Goal: Task Accomplishment & Management: Manage account settings

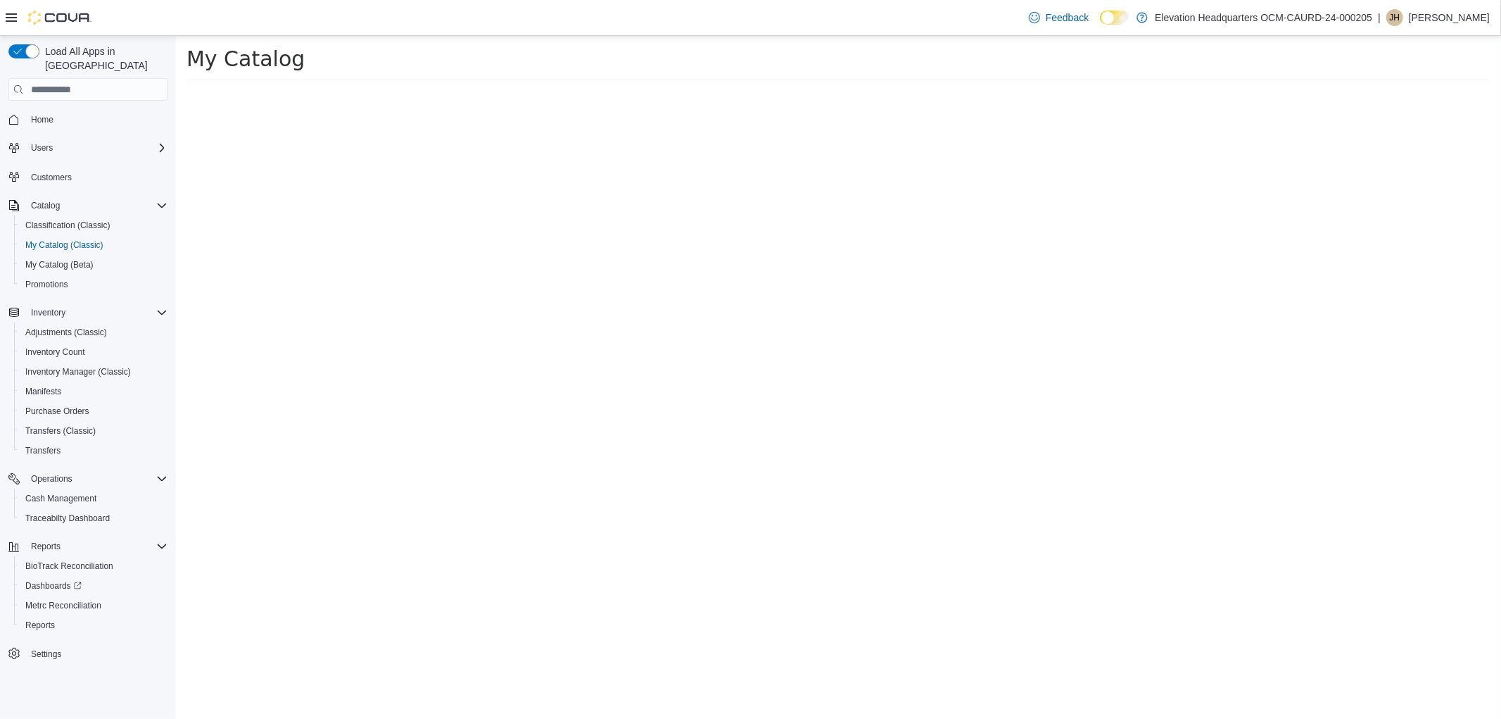
select select "**********"
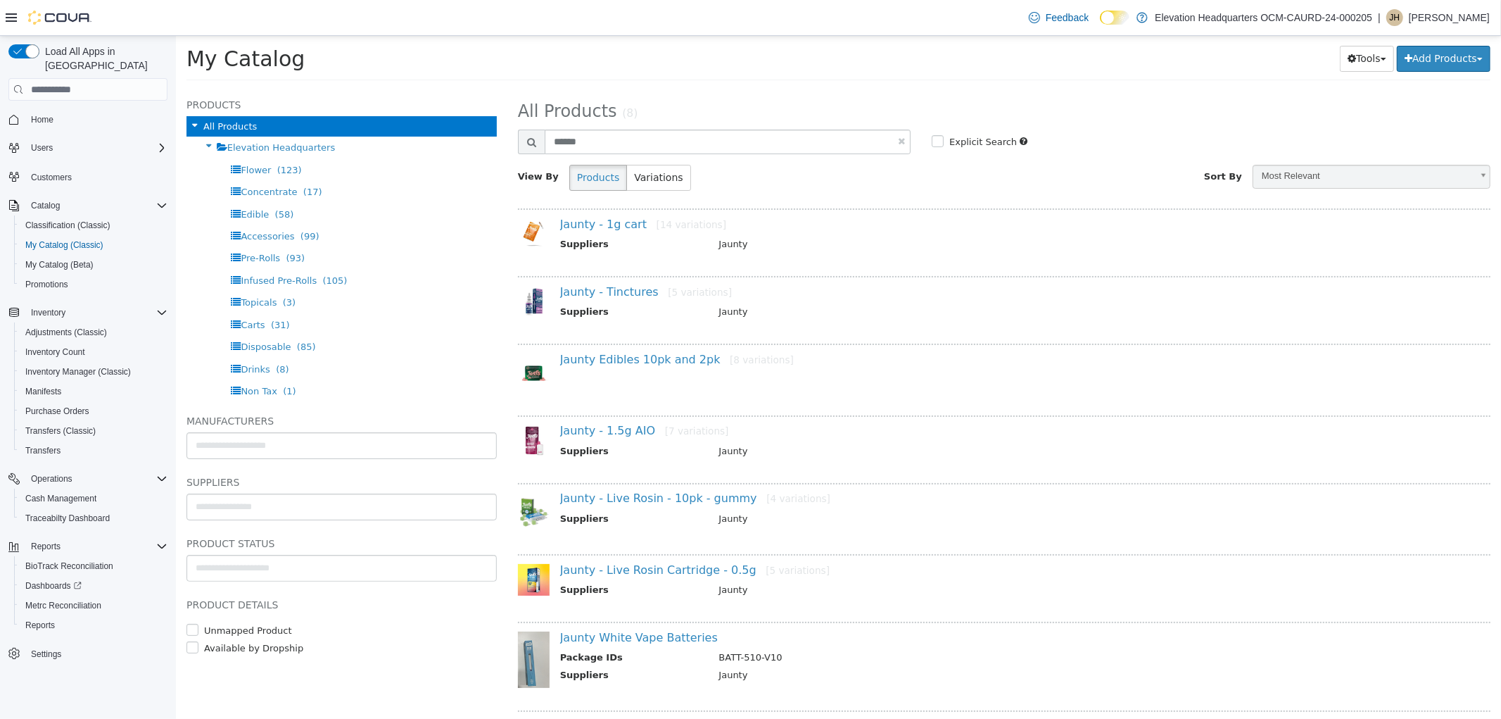
click at [897, 143] on link at bounding box center [900, 141] width 7 height 9
select select "**********"
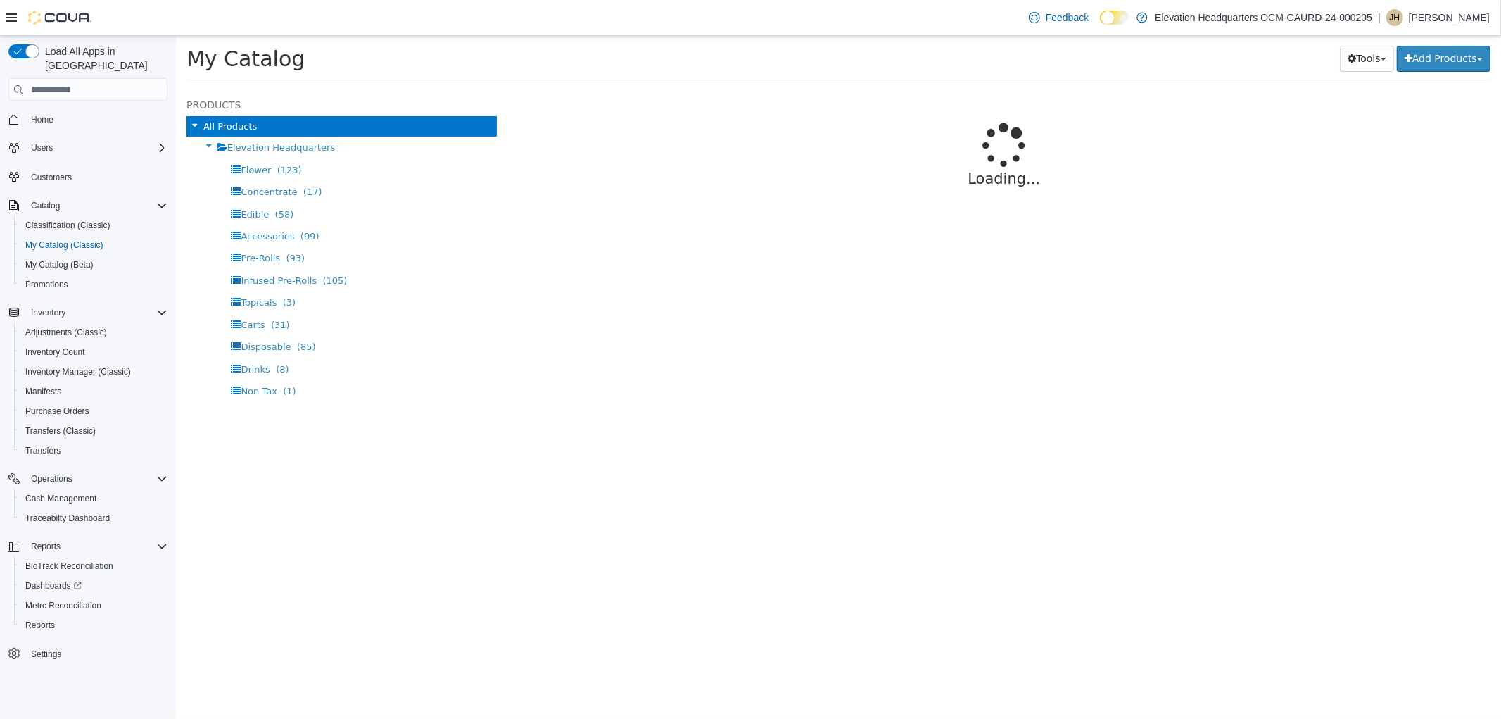
select select "**********"
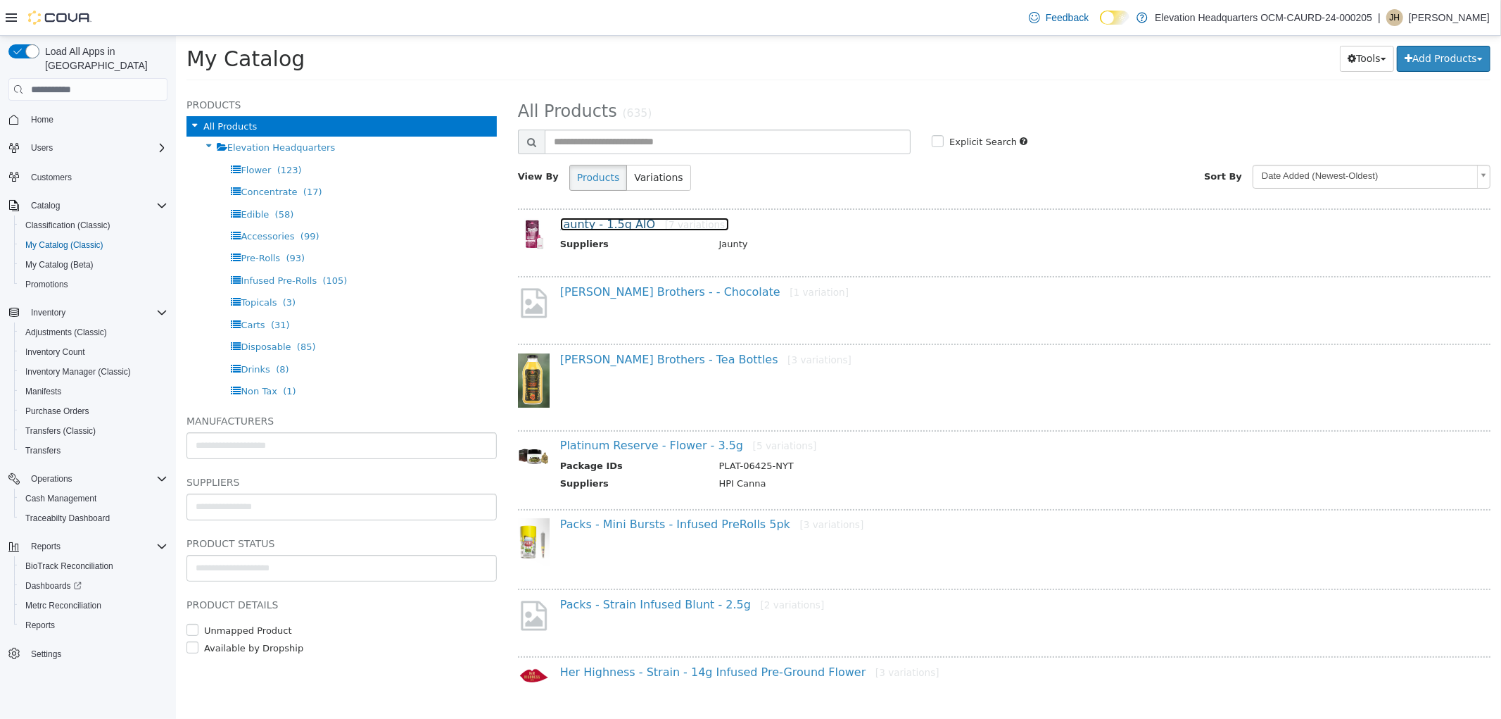
click at [645, 222] on link "Jaunty - 1.5g AIO [7 variations]" at bounding box center [644, 223] width 169 height 13
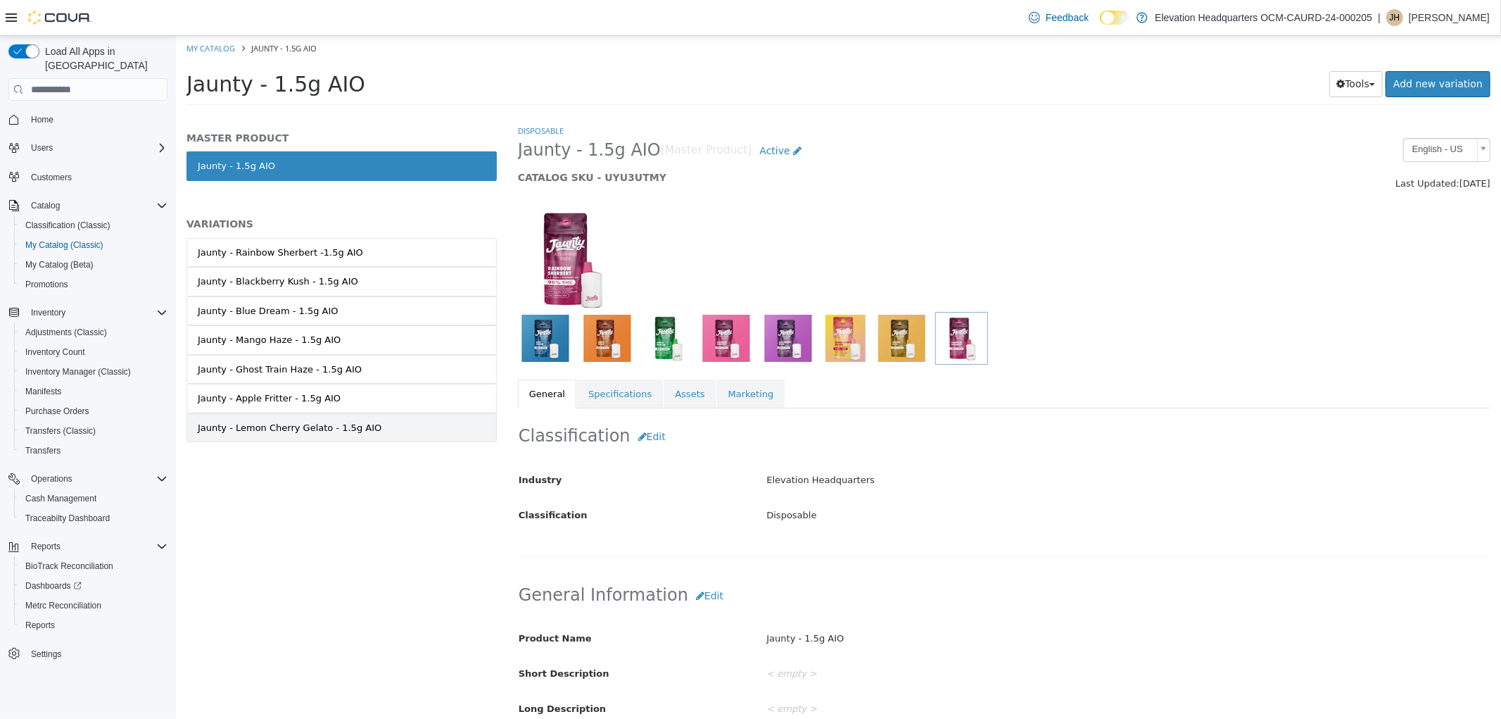
click at [297, 419] on link "Jaunty - Lemon Cherry Gelato - 1.5g AIO" at bounding box center [341, 428] width 310 height 30
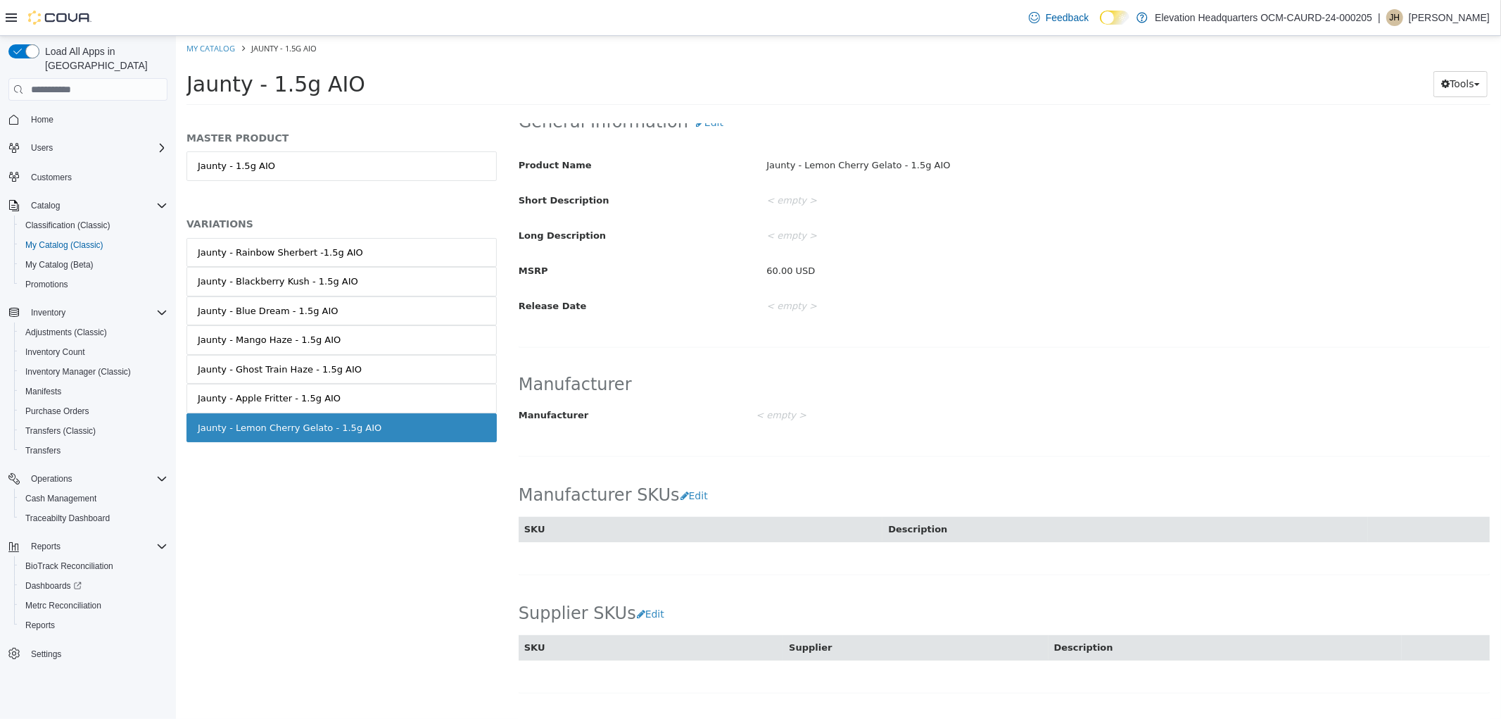
scroll to position [656, 0]
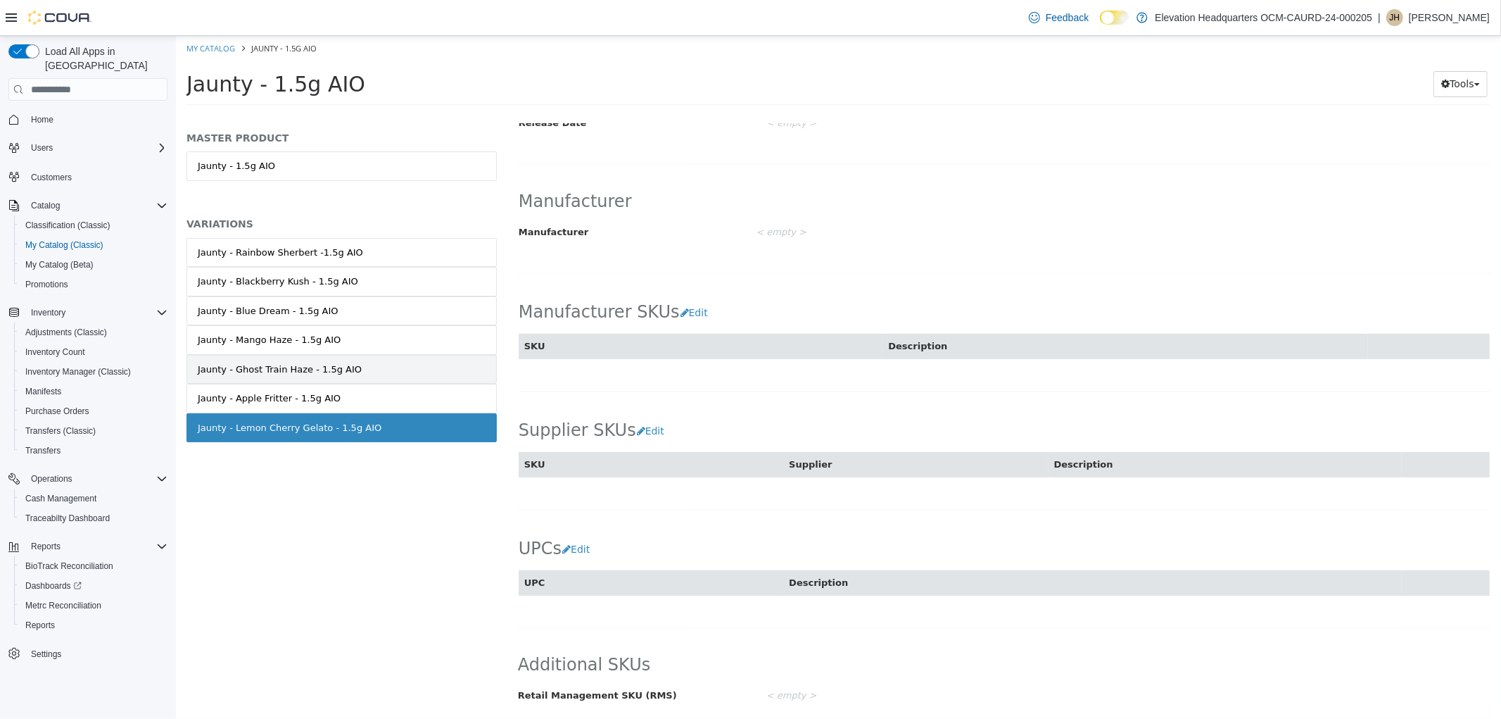
click at [391, 362] on link "Jaunty - Ghost Train Haze - 1.5g AIO" at bounding box center [341, 370] width 310 height 30
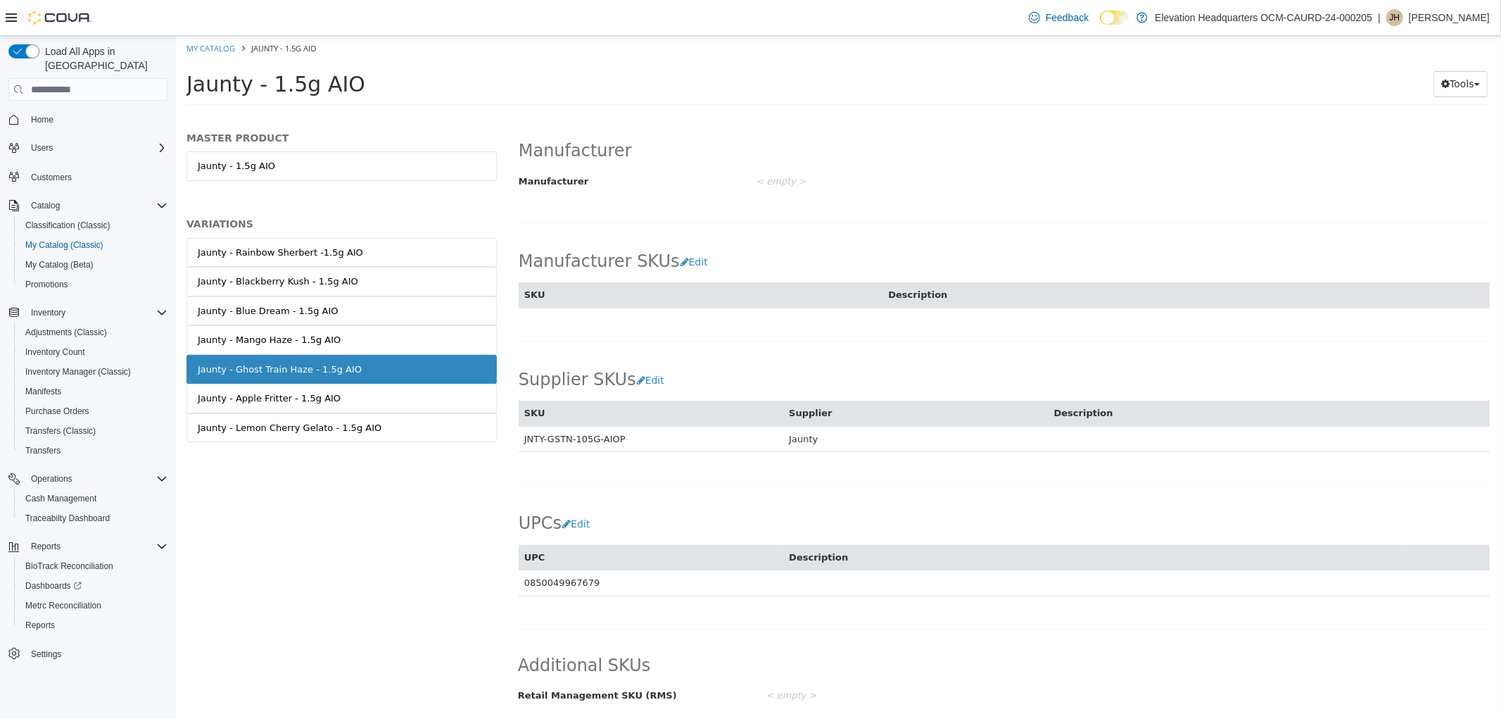
scroll to position [655, 0]
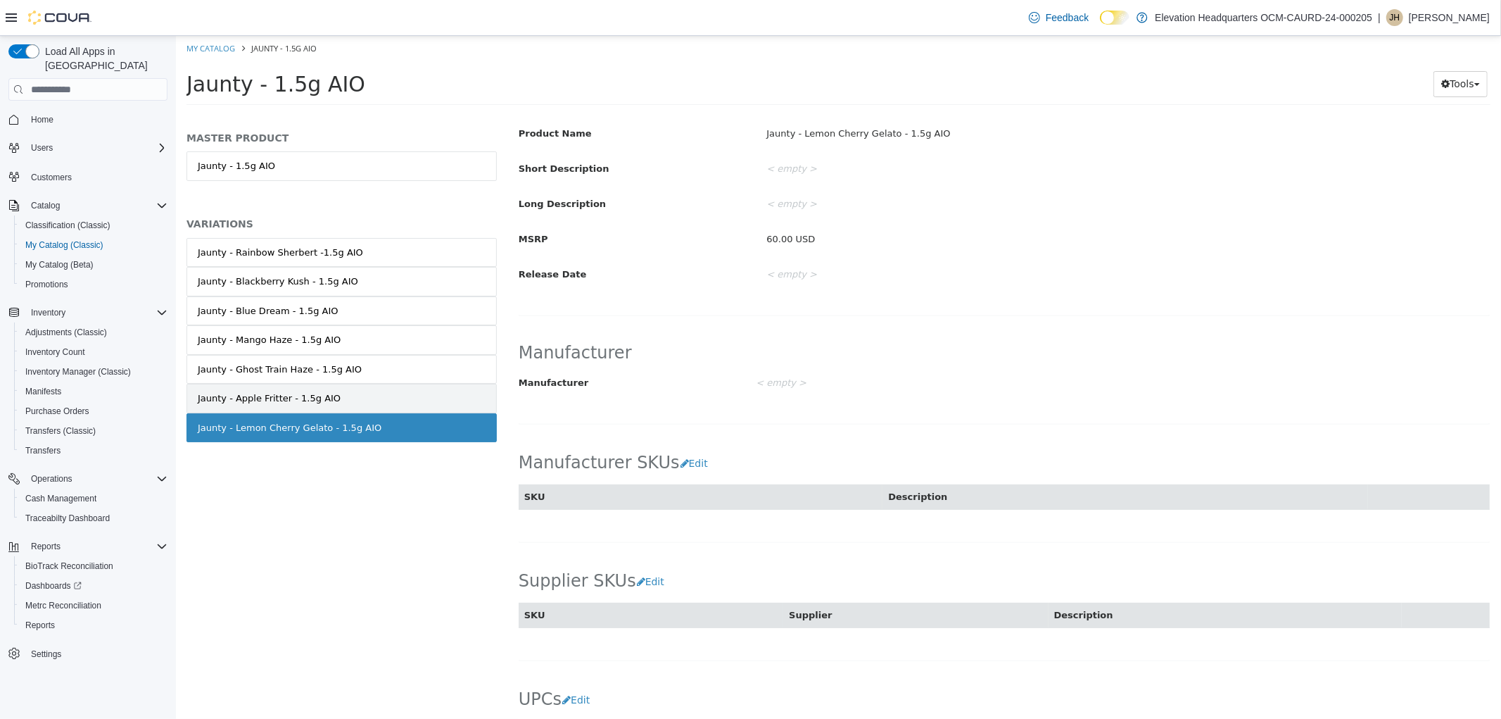
scroll to position [655, 0]
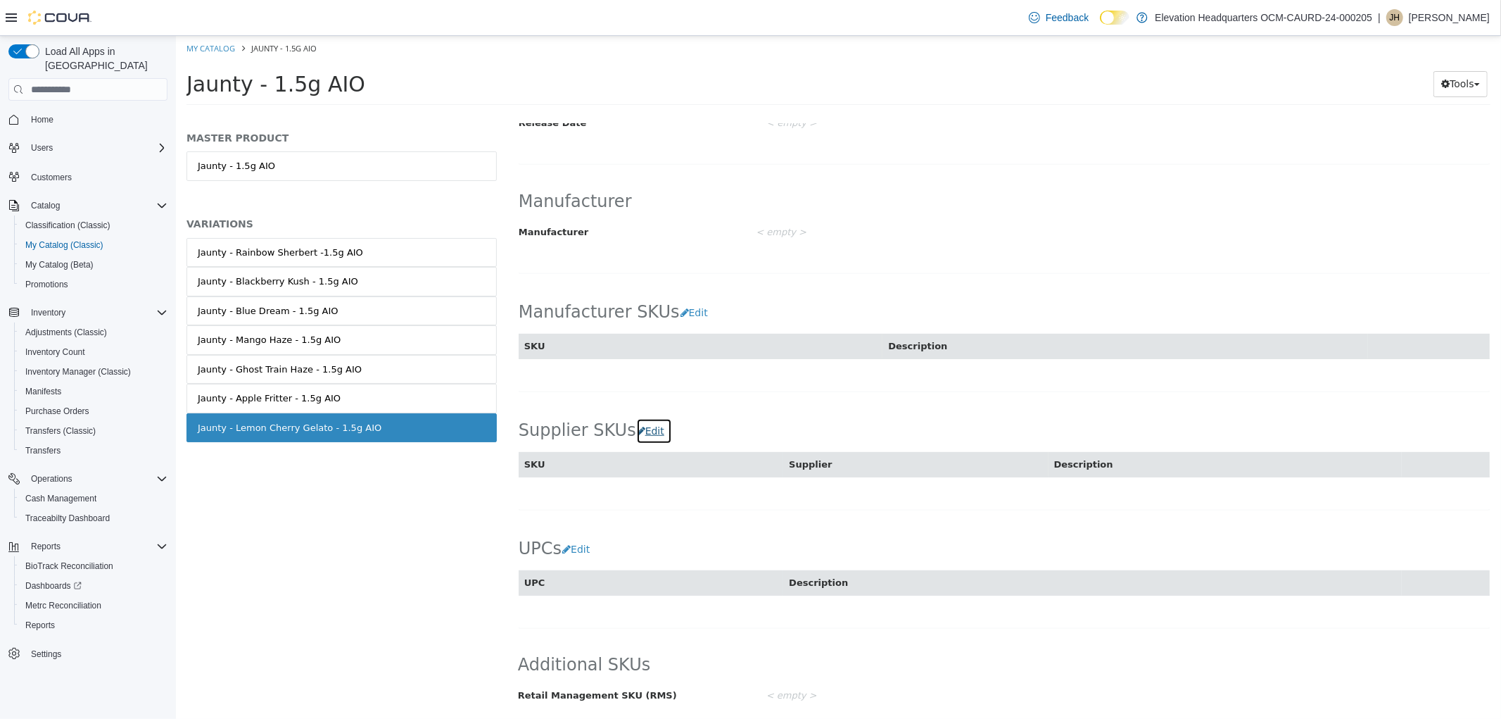
click at [656, 439] on button "Edit" at bounding box center [654, 431] width 36 height 26
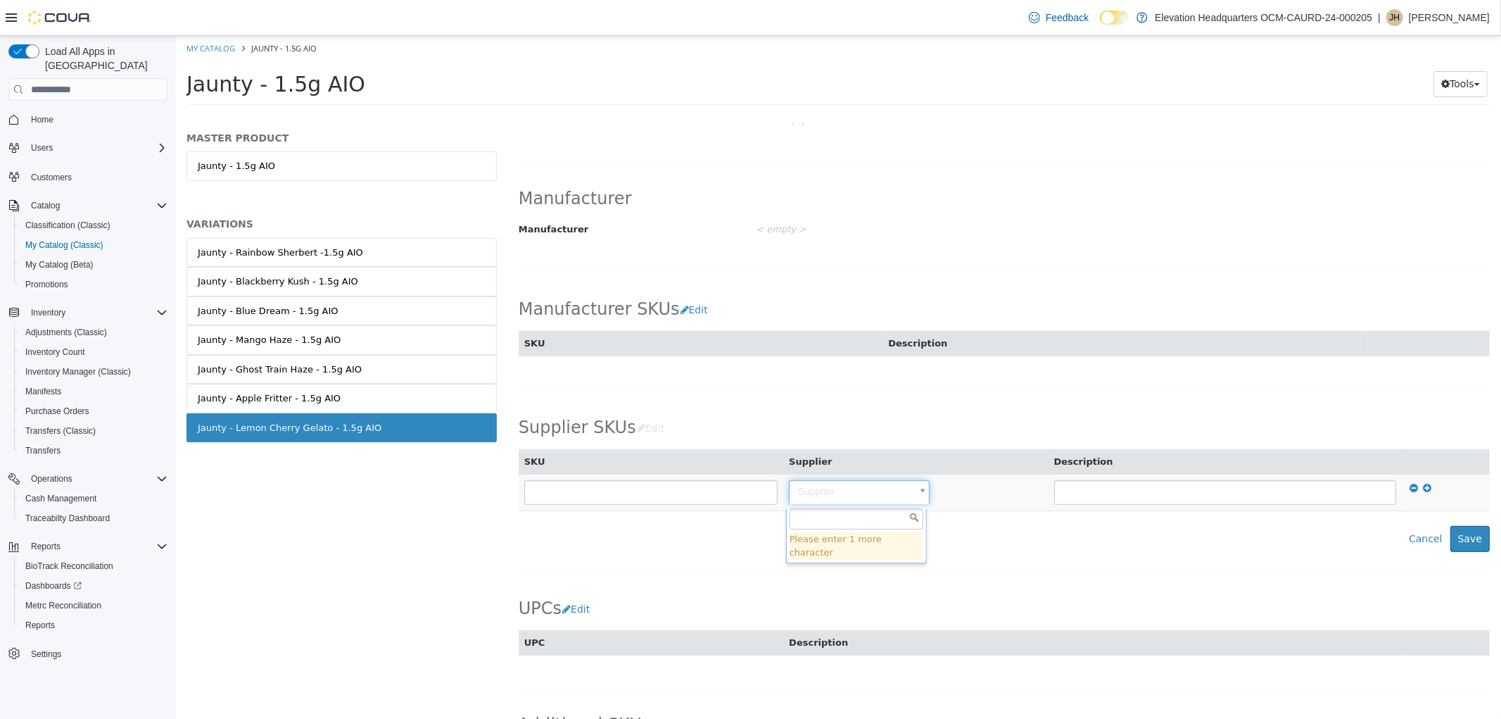
click at [853, 114] on body "Saving Bulk Changes... × My Catalog Jaunty - 1.5g AIO Jaunty - 1.5g AIO Tools M…" at bounding box center [837, 75] width 1325 height 78
type input "******"
click at [1467, 544] on button "Save" at bounding box center [1469, 539] width 39 height 26
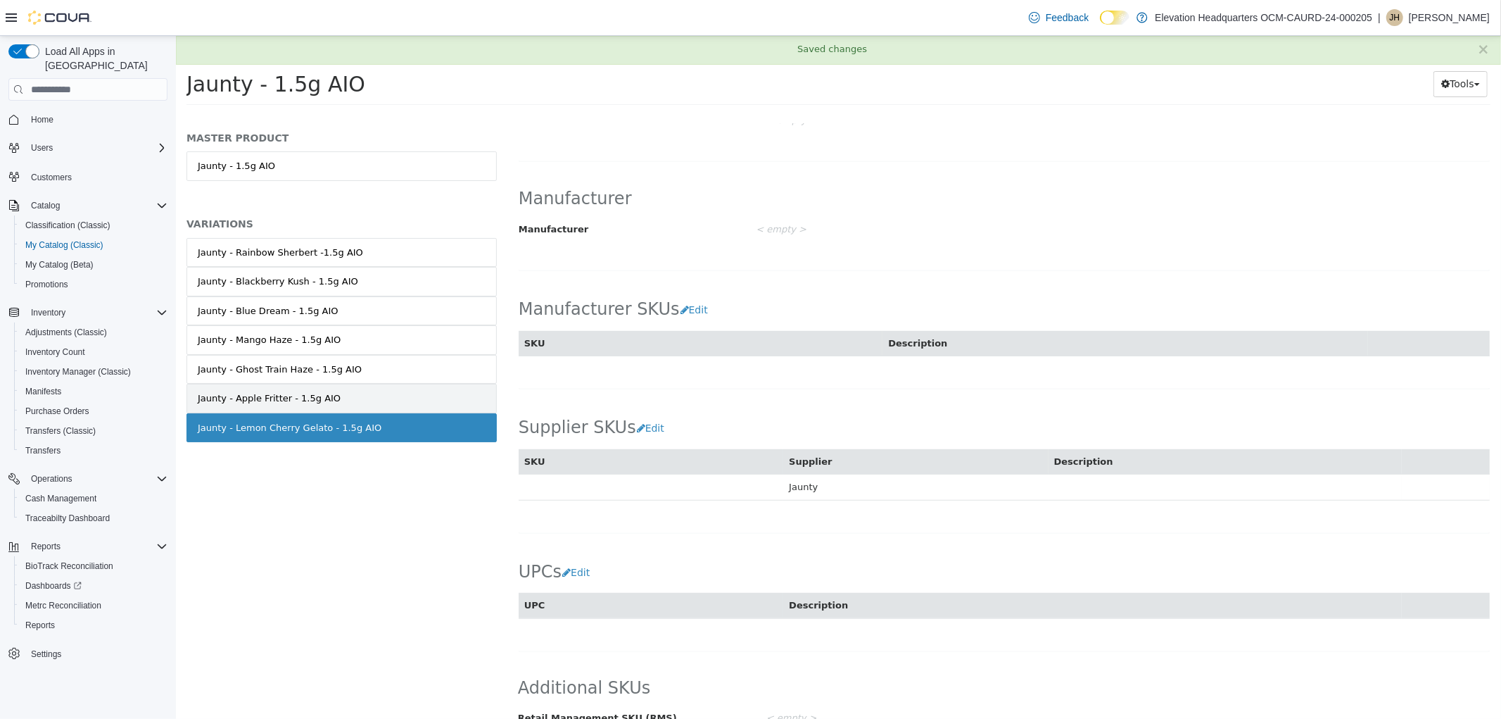
click at [412, 398] on link "Jaunty - Apple Fritter - 1.5g AIO" at bounding box center [341, 399] width 310 height 30
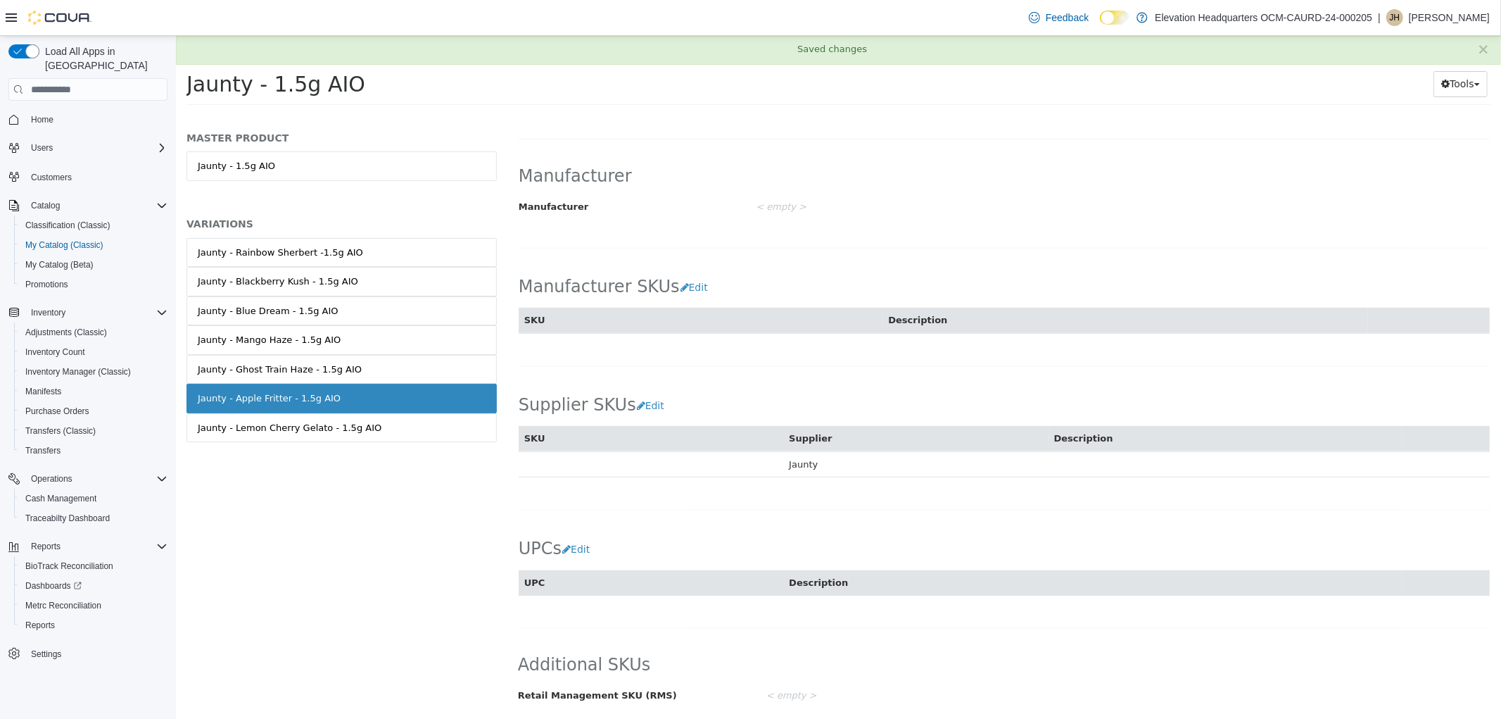
scroll to position [652, 0]
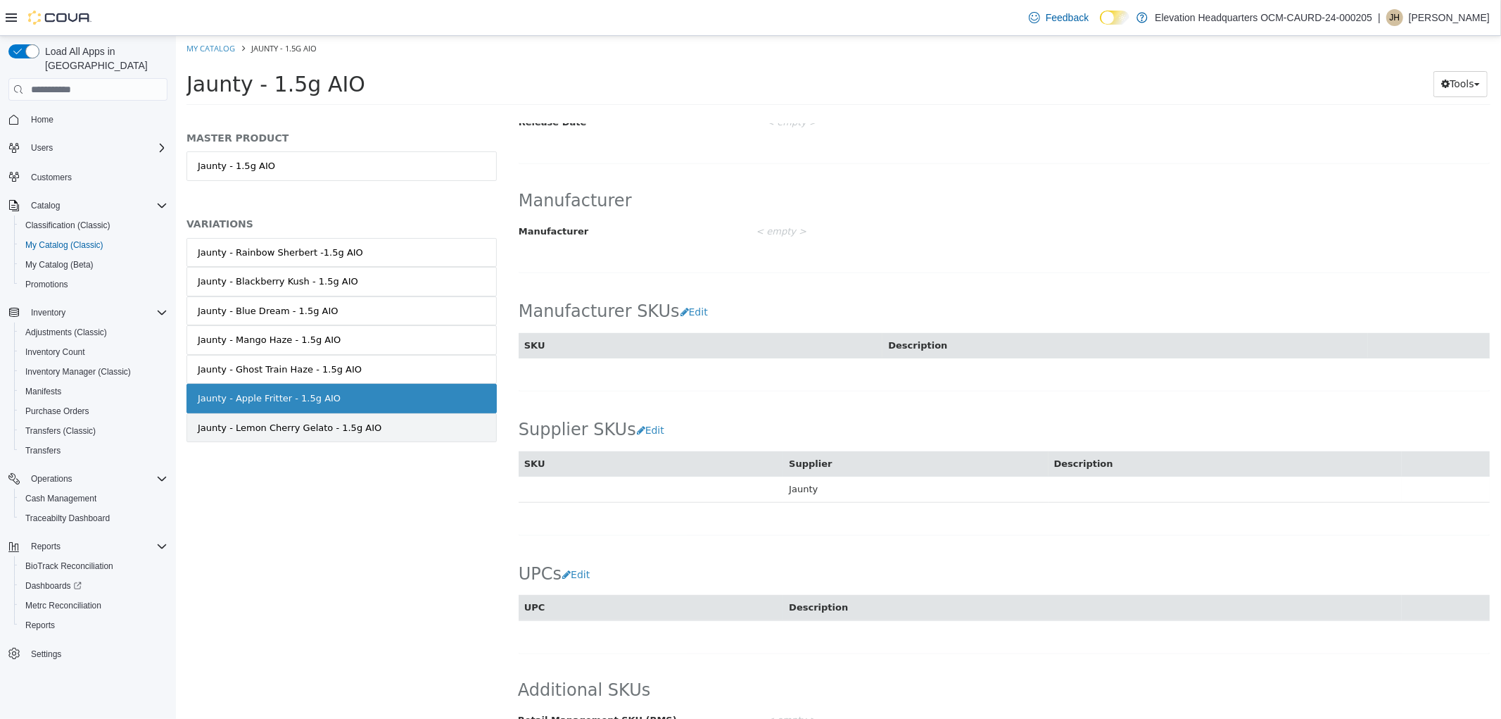
click at [398, 432] on link "Jaunty - Lemon Cherry Gelato - 1.5g AIO" at bounding box center [341, 428] width 310 height 30
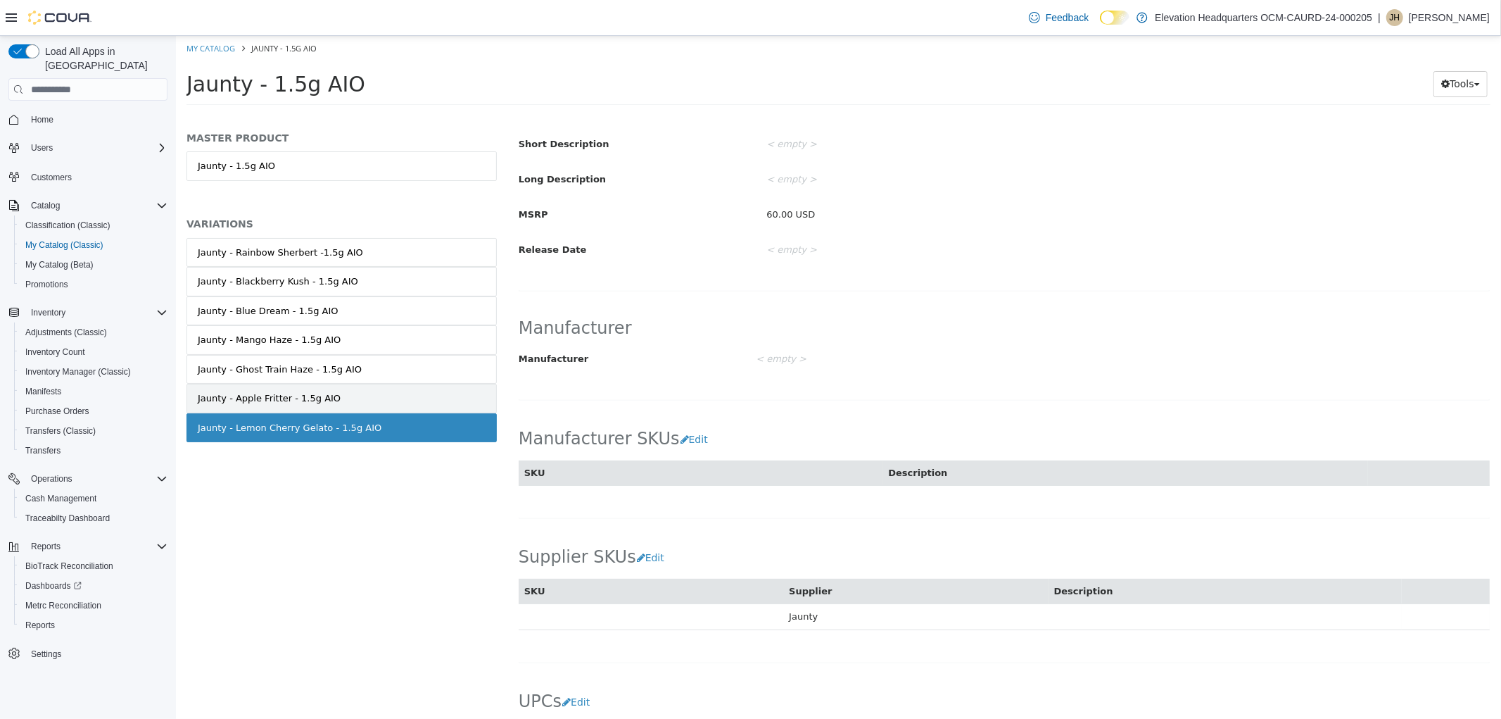
scroll to position [652, 0]
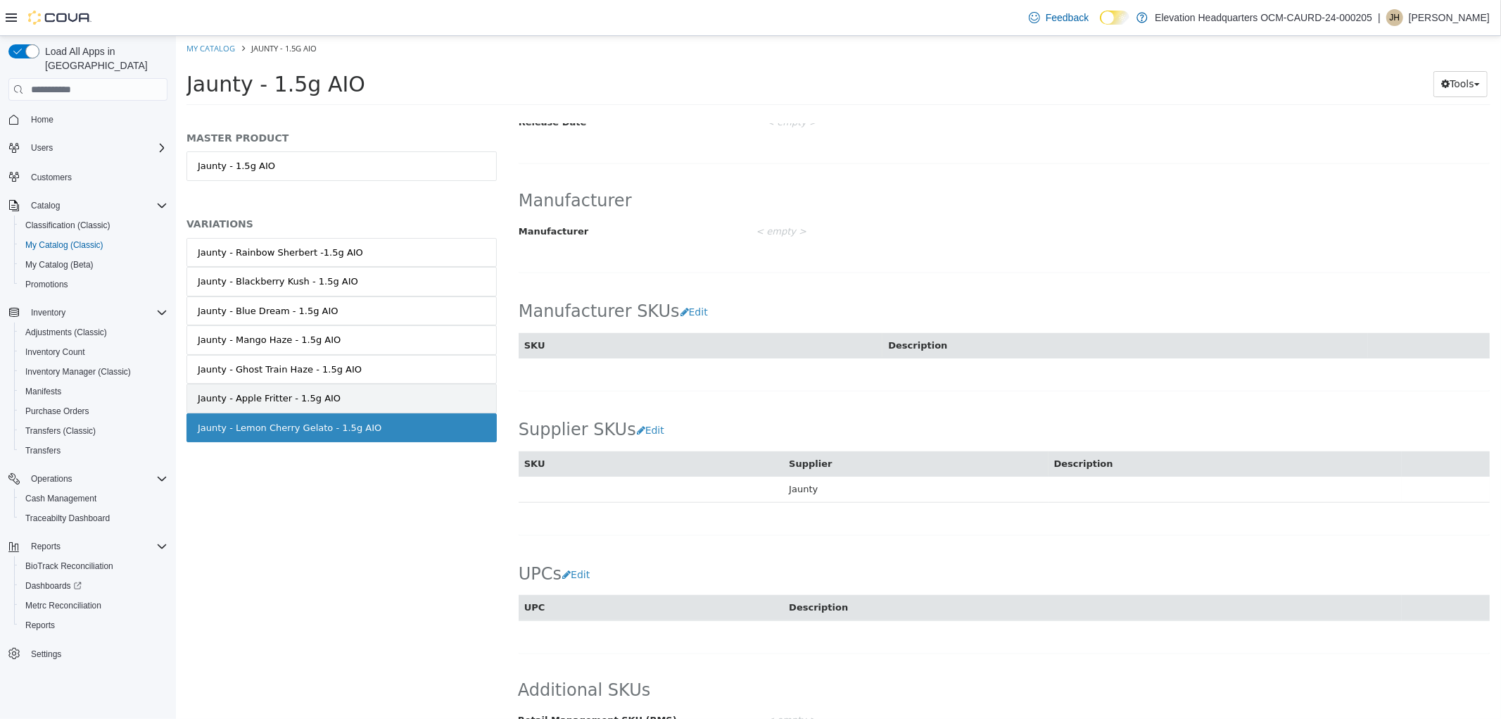
click at [307, 384] on link "Jaunty - Apple Fritter - 1.5g AIO" at bounding box center [341, 399] width 310 height 30
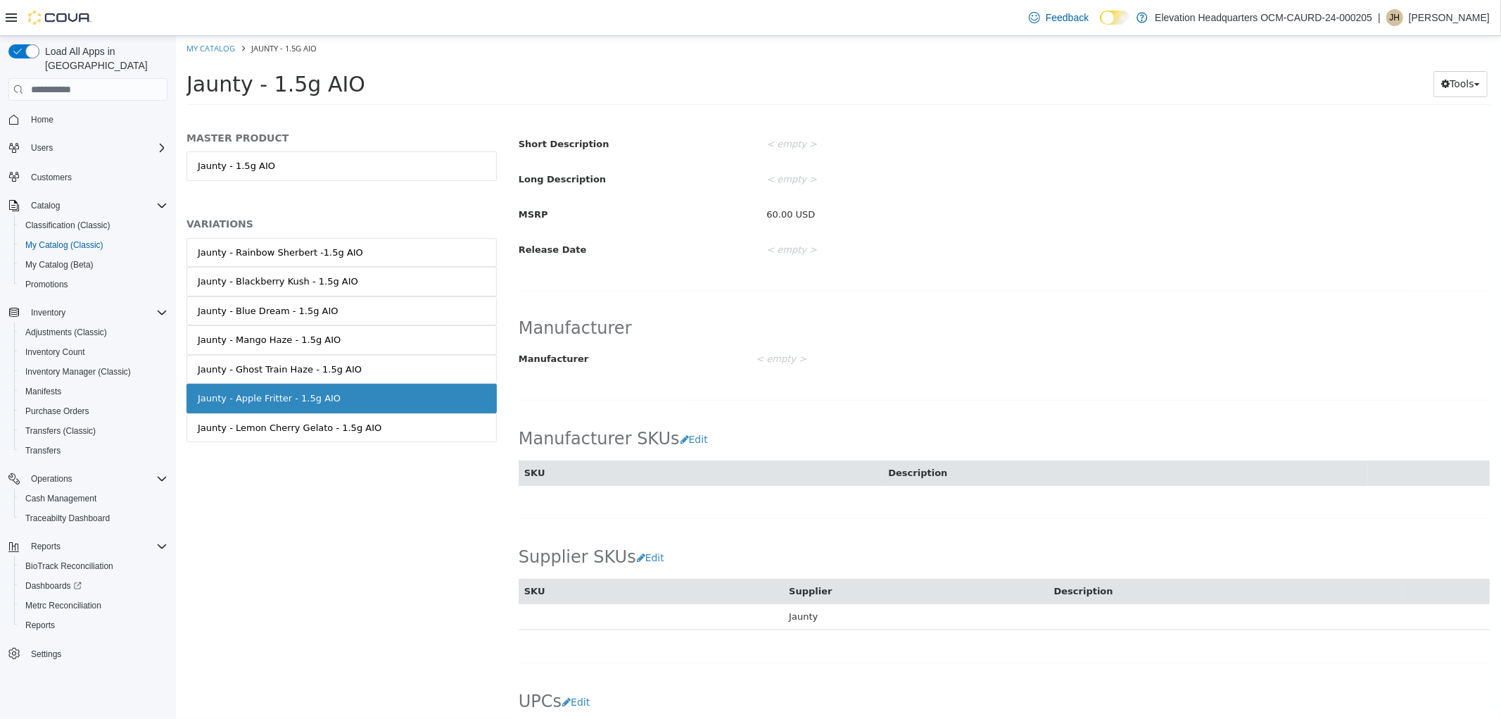
scroll to position [652, 0]
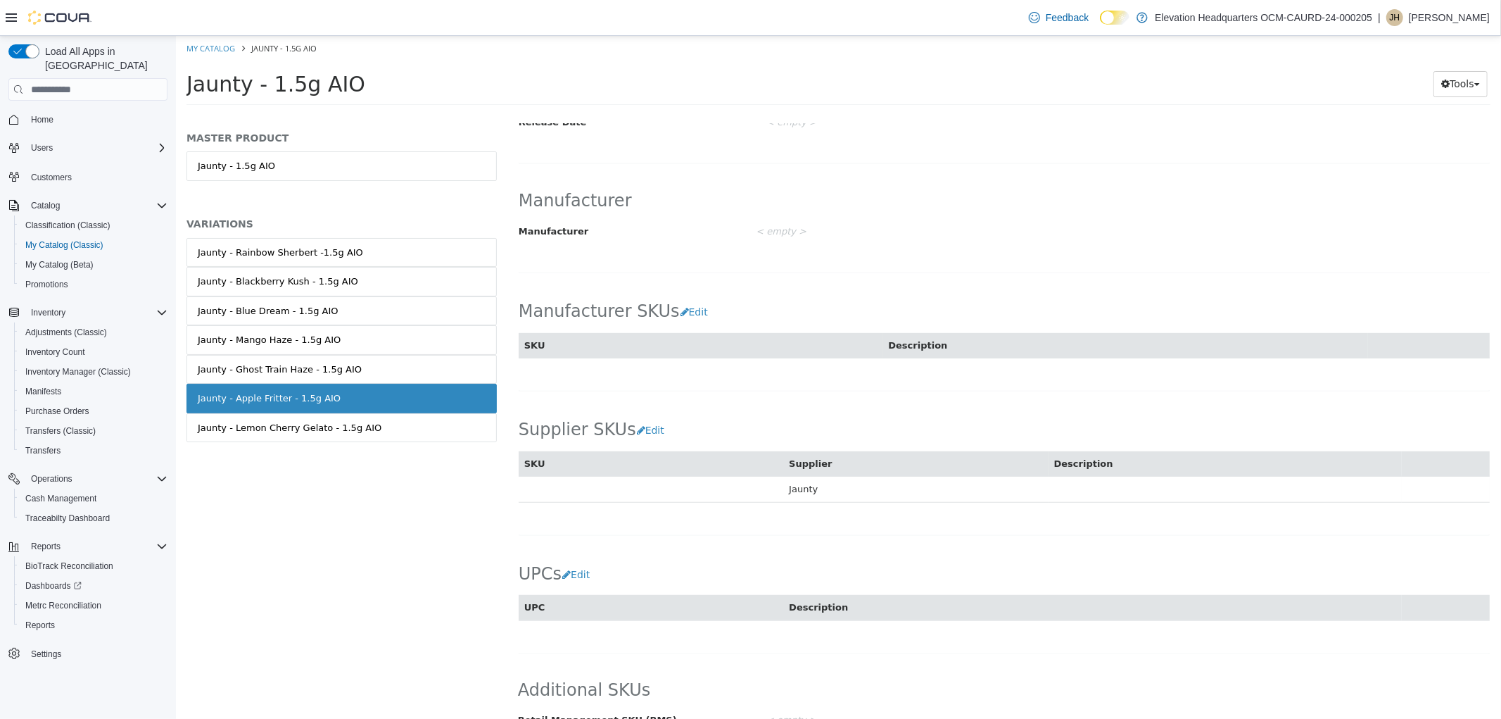
click at [1457, 26] on div "Feedback Dark Mode Elevation Headquarters OCM-CAURD-24-000205 | JH Jadden Hamil…" at bounding box center [1256, 18] width 467 height 28
click at [1442, 16] on p "Jadden Hamilton" at bounding box center [1449, 17] width 81 height 17
click at [1398, 137] on span "Sign Out" at bounding box center [1399, 139] width 38 height 14
